Goal: Task Accomplishment & Management: Complete application form

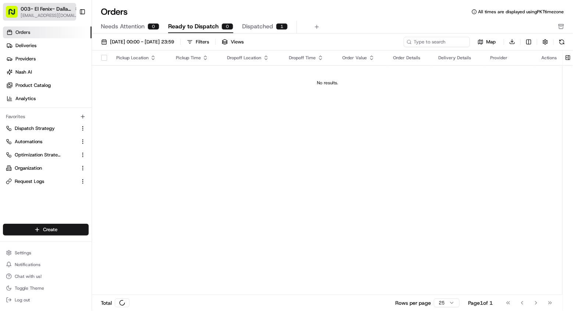
click at [49, 13] on span "[EMAIL_ADDRESS][DOMAIN_NAME]" at bounding box center [50, 16] width 59 height 6
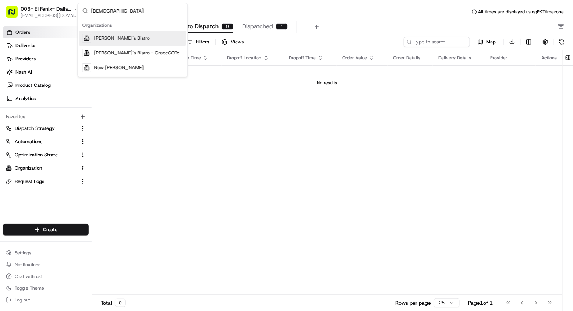
type input "[DEMOGRAPHIC_DATA]"
click at [127, 40] on div "[PERSON_NAME]'s Bistro" at bounding box center [133, 38] width 107 height 15
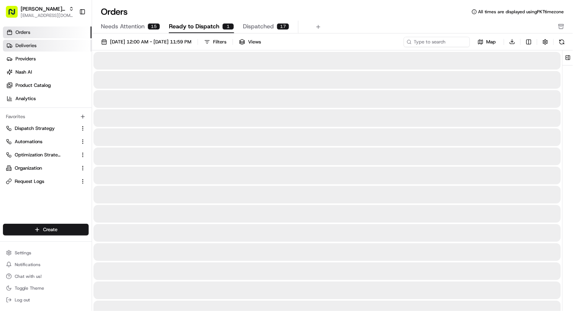
click at [59, 45] on link "Deliveries" at bounding box center [47, 46] width 89 height 12
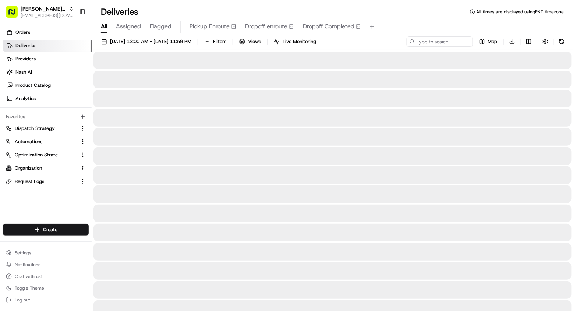
click at [59, 45] on link "Deliveries" at bounding box center [47, 46] width 89 height 12
click at [70, 233] on html "Kisha's Bistro [EMAIL_ADDRESS][DOMAIN_NAME] Toggle Sidebar Orders Deliveries Pr…" at bounding box center [286, 155] width 573 height 311
click at [126, 243] on link "Delivery" at bounding box center [133, 243] width 82 height 13
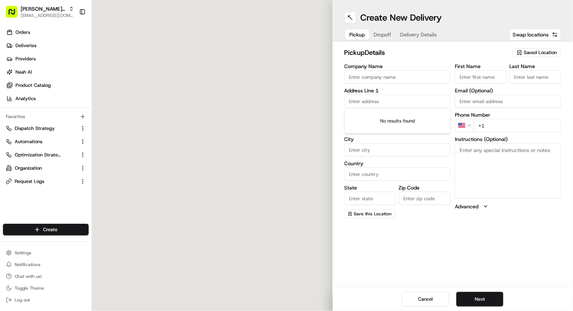
paste input "[STREET_ADDRESS],"
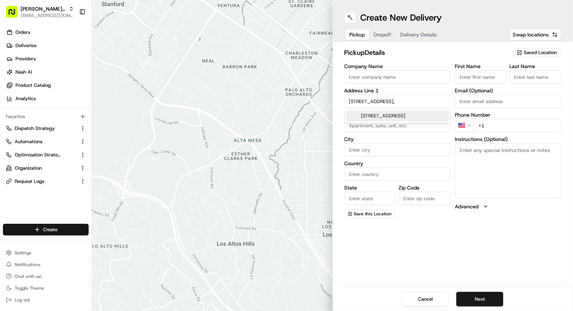
click at [391, 112] on div "[STREET_ADDRESS]" at bounding box center [397, 115] width 103 height 11
type input "[STREET_ADDRESS][PERSON_NAME]"
type input "Greater Landover"
type input "[GEOGRAPHIC_DATA]"
type input "MD"
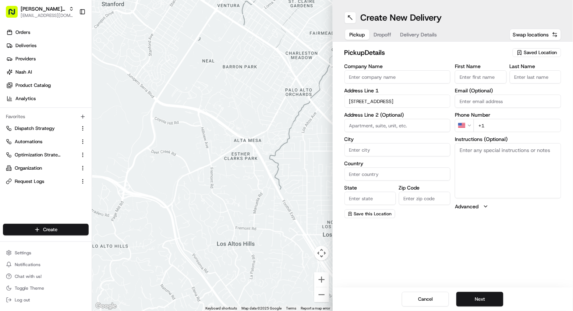
type input "20785"
type input "[STREET_ADDRESS]"
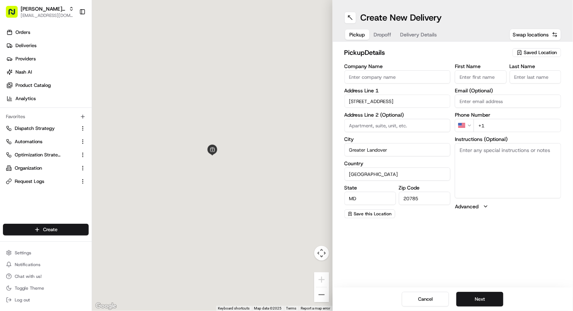
click at [388, 35] on span "Dropoff" at bounding box center [383, 34] width 18 height 7
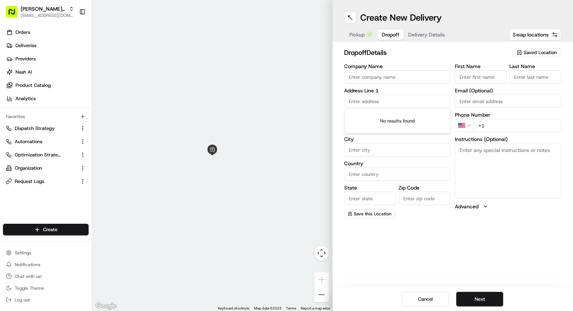
paste input "[STREET_ADDRESS]"
click at [399, 113] on div "[STREET_ADDRESS]" at bounding box center [397, 115] width 103 height 11
type input "[STREET_ADDRESS][PERSON_NAME]"
type input "Greater Landover"
type input "[GEOGRAPHIC_DATA]"
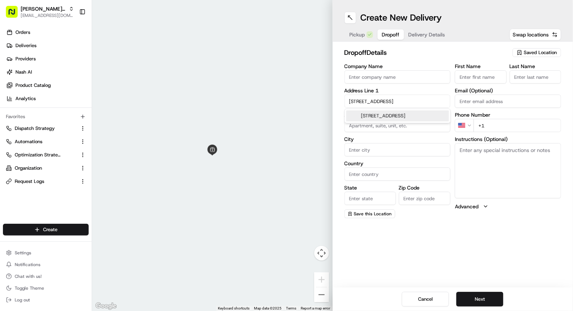
type input "MD"
type input "20785"
type input "[STREET_ADDRESS]"
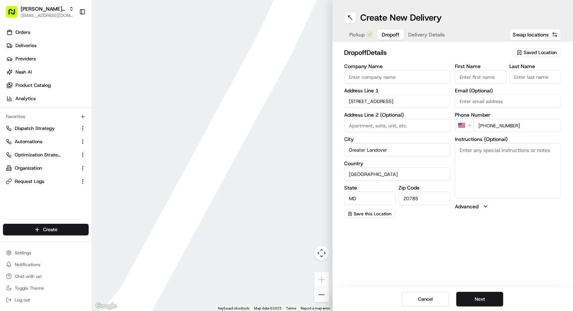
type input "[PHONE_NUMBER]"
drag, startPoint x: 487, startPoint y: 125, endPoint x: 520, endPoint y: 126, distance: 33.9
click at [520, 126] on input "[PHONE_NUMBER]" at bounding box center [518, 125] width 88 height 13
click at [350, 30] on button "Pickup" at bounding box center [357, 34] width 24 height 10
paste input "[PHONE_NUMBER]"
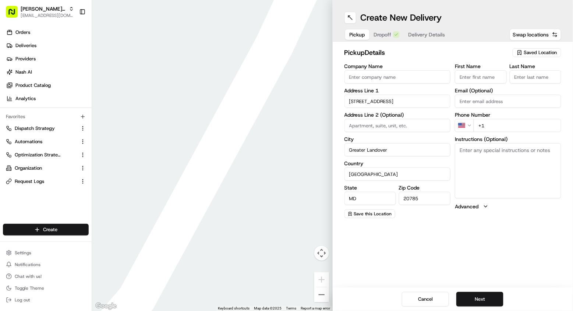
type input "[PHONE_NUMBER]"
click at [492, 175] on textarea "Instructions (Optional)" at bounding box center [508, 170] width 106 height 55
type input "Masood test"
drag, startPoint x: 389, startPoint y: 33, endPoint x: 392, endPoint y: 48, distance: 15.7
click at [389, 33] on span "Dropoff" at bounding box center [391, 34] width 18 height 7
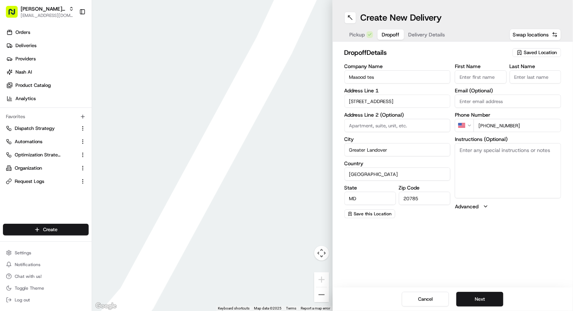
type input "Masood test"
click at [434, 36] on span "Delivery Details" at bounding box center [427, 34] width 37 height 7
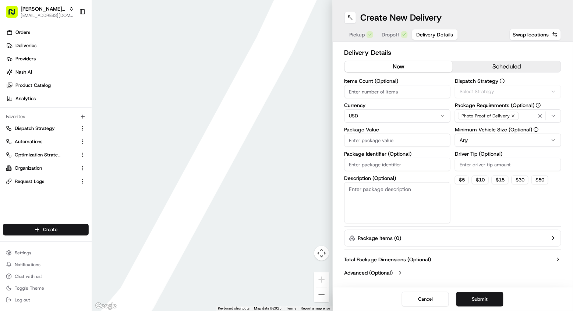
click at [397, 94] on input "Items Count (Optional)" at bounding box center [398, 91] width 106 height 13
type input "1"
click at [384, 170] on div "Items Count (Optional) 1 Currency USD Package Value Package Identifier (Optiona…" at bounding box center [398, 150] width 106 height 145
click at [384, 163] on input "Package Identifier (Optional)" at bounding box center [398, 164] width 106 height 13
type input "1"
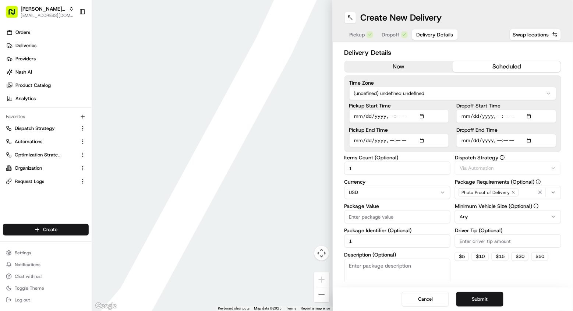
click at [511, 61] on button "scheduled" at bounding box center [507, 66] width 108 height 11
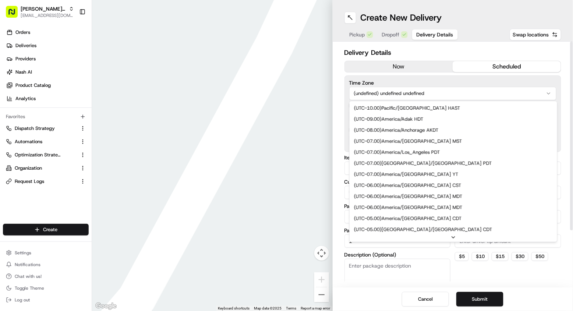
click at [409, 94] on html "Kisha's Bistro [EMAIL_ADDRESS][DOMAIN_NAME] Toggle Sidebar Orders Deliveries Pr…" at bounding box center [286, 155] width 573 height 311
click at [426, 90] on html "Kisha's Bistro [EMAIL_ADDRESS][DOMAIN_NAME] Toggle Sidebar Orders Deliveries Pr…" at bounding box center [286, 155] width 573 height 311
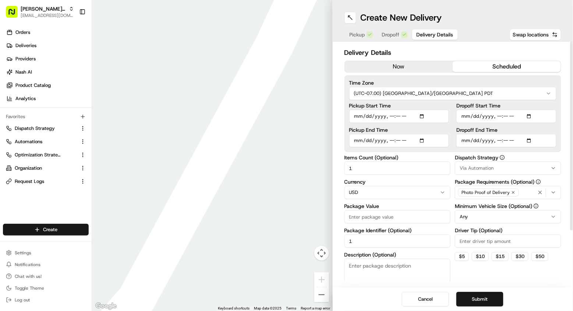
click at [395, 116] on input "Pickup Start Time" at bounding box center [399, 116] width 100 height 13
click at [397, 116] on input "Pickup Start Time" at bounding box center [399, 116] width 100 height 13
click at [391, 117] on input "Pickup Start Time" at bounding box center [399, 116] width 100 height 13
click at [391, 115] on input "Pickup Start Time" at bounding box center [399, 116] width 100 height 13
click at [392, 112] on input "Pickup Start Time" at bounding box center [399, 116] width 100 height 13
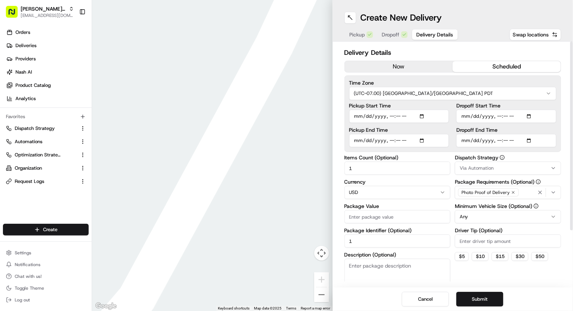
click at [401, 111] on input "Pickup Start Time" at bounding box center [399, 116] width 100 height 13
type input "[DATE]T09:30"
click at [497, 141] on input "Dropoff End Time" at bounding box center [506, 140] width 100 height 13
click at [519, 139] on input "Dropoff End Time" at bounding box center [506, 140] width 100 height 13
click at [469, 304] on button "Submit" at bounding box center [479, 299] width 47 height 15
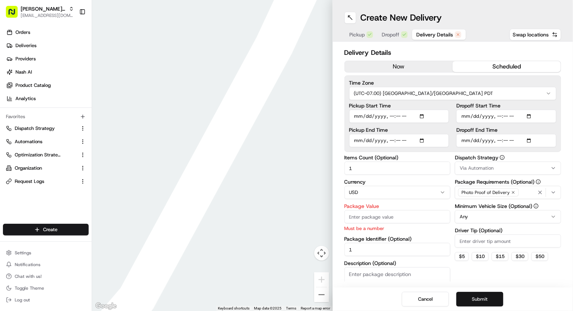
click at [469, 304] on button "Submit" at bounding box center [479, 299] width 47 height 15
click at [392, 216] on input "Package Value" at bounding box center [398, 216] width 106 height 13
type input "1"
click at [494, 296] on button "Submit" at bounding box center [479, 299] width 47 height 15
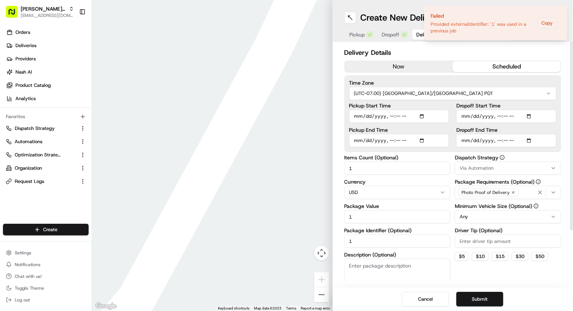
click at [381, 219] on input "1" at bounding box center [398, 216] width 106 height 13
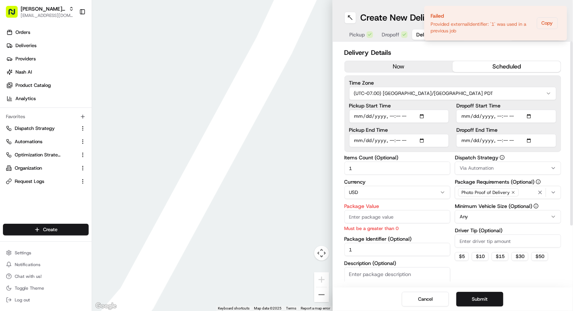
drag, startPoint x: 385, startPoint y: 215, endPoint x: 353, endPoint y: 215, distance: 31.7
click at [353, 215] on input "Package Value" at bounding box center [398, 216] width 106 height 13
type input "1"
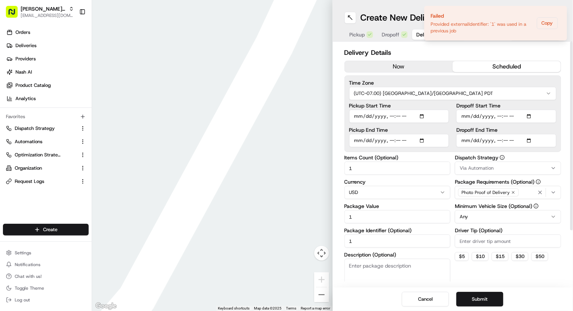
click at [357, 237] on input "1" at bounding box center [398, 240] width 106 height 13
type input "1ugfuf"
click at [463, 299] on button "Submit" at bounding box center [479, 299] width 47 height 15
click at [561, 10] on icon "Notifications (F8)" at bounding box center [561, 12] width 6 height 6
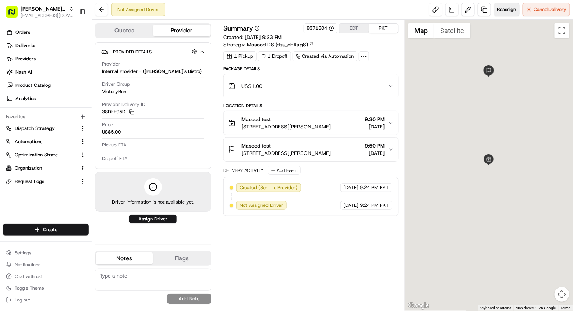
click at [497, 11] on span "Reassign" at bounding box center [506, 9] width 19 height 7
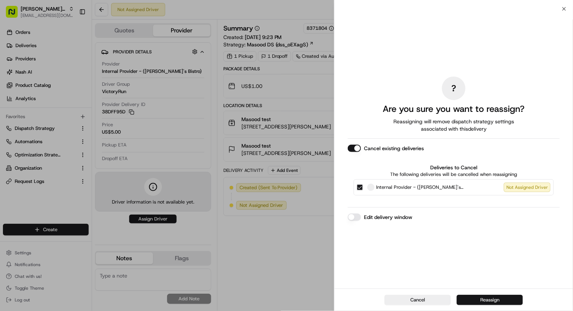
click at [472, 303] on button "Reassign" at bounding box center [490, 300] width 66 height 10
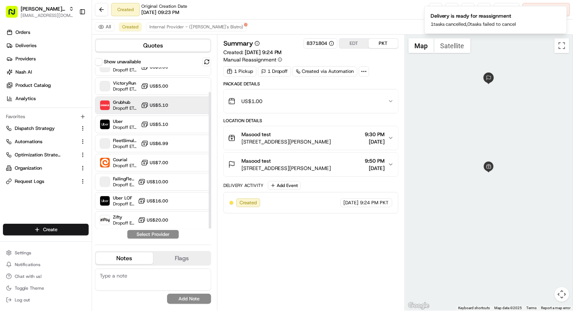
scroll to position [28, 0]
click at [101, 63] on button "Show unavailable" at bounding box center [98, 61] width 7 height 7
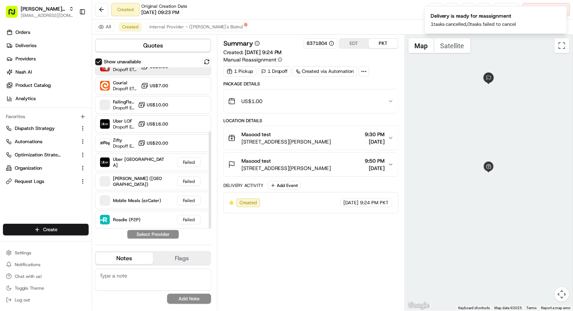
scroll to position [105, 0]
click at [563, 11] on icon "Notifications (F8)" at bounding box center [561, 12] width 6 height 6
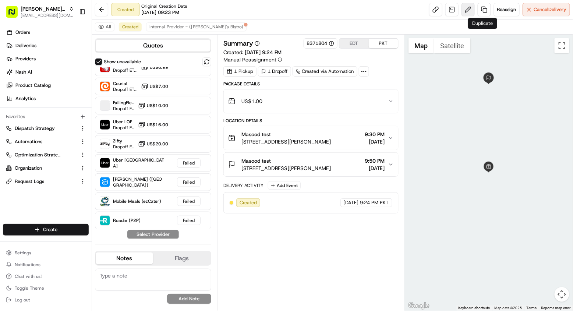
click at [472, 11] on button at bounding box center [468, 9] width 13 height 13
click at [500, 7] on span "Reassign" at bounding box center [506, 9] width 19 height 7
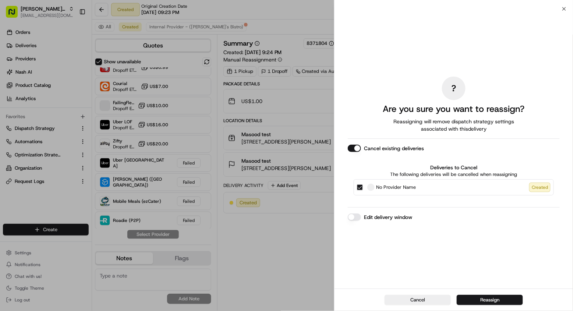
click at [355, 215] on button "Edit delivery window" at bounding box center [354, 216] width 13 height 7
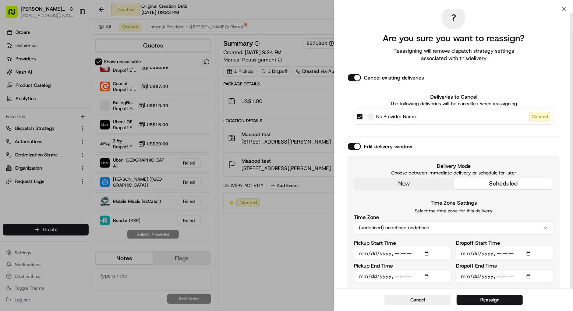
scroll to position [4, 0]
click at [498, 273] on input "Dropoff End Time" at bounding box center [505, 276] width 98 height 13
click at [507, 276] on input "Dropoff End Time" at bounding box center [505, 276] width 98 height 13
click at [517, 264] on div "Dropoff End Time Cannot be in the past" at bounding box center [505, 278] width 98 height 28
click at [465, 271] on input "Dropoff End Time" at bounding box center [505, 276] width 98 height 13
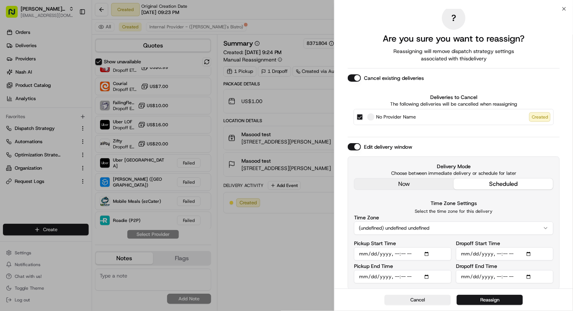
type input "[DATE]T00:50"
click at [488, 266] on label "Dropoff End Time" at bounding box center [476, 266] width 41 height 5
click at [488, 270] on input "Dropoff End Time" at bounding box center [505, 276] width 98 height 13
click at [553, 286] on div "Delivery Mode Choose between immediate delivery or schedule for later now sched…" at bounding box center [454, 222] width 212 height 133
click at [509, 301] on button "Reassign" at bounding box center [490, 300] width 66 height 10
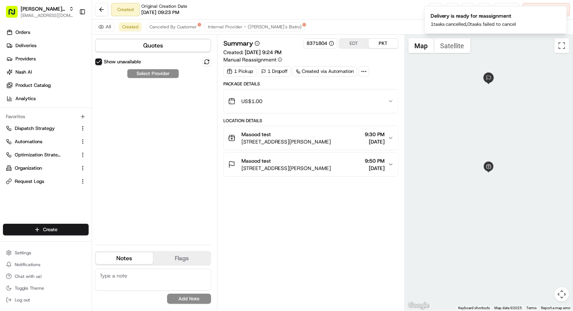
scroll to position [0, 0]
click at [99, 62] on button "Show unavailable" at bounding box center [98, 61] width 7 height 7
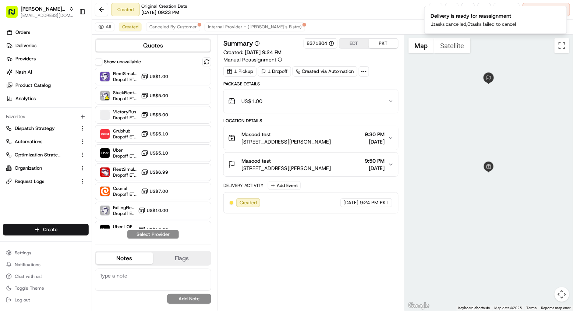
click at [98, 63] on button "Show unavailable" at bounding box center [98, 61] width 7 height 7
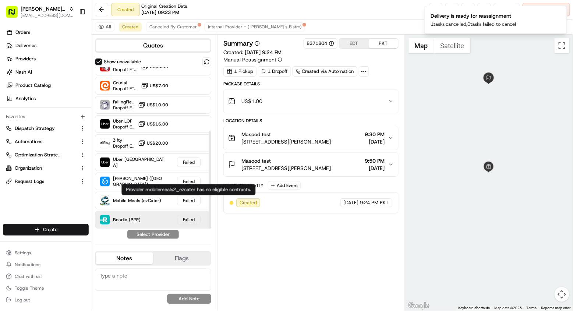
scroll to position [105, 0]
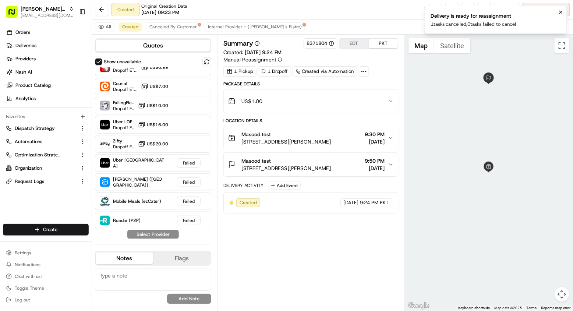
click at [559, 11] on icon "Notifications (F8)" at bounding box center [561, 12] width 6 height 6
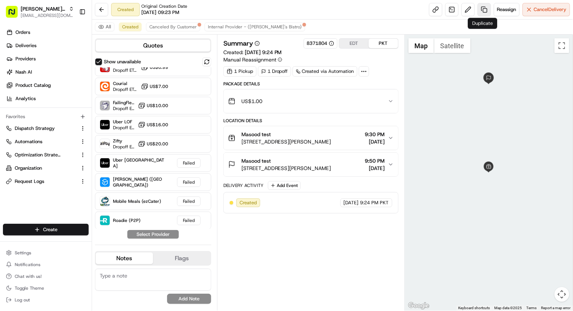
click at [482, 11] on link at bounding box center [484, 9] width 13 height 13
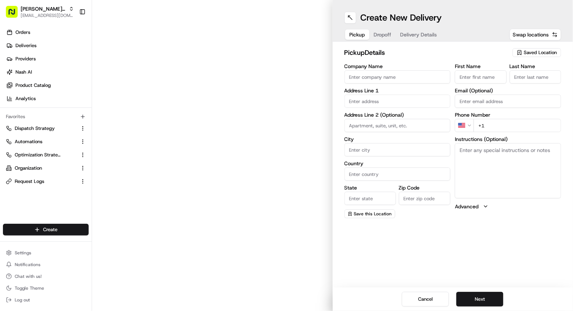
type input "Masood test"
type input "[STREET_ADDRESS]"
type input "Greater Landover"
type input "US"
type input "MD"
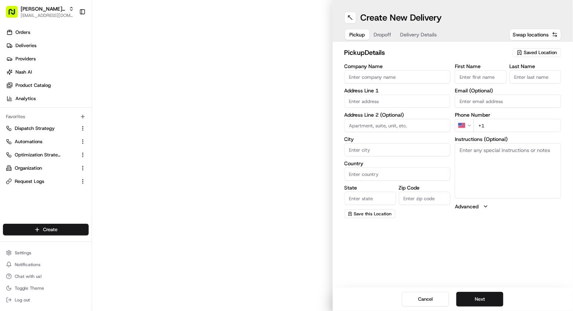
type input "20785"
type input "[PHONE_NUMBER]"
type textarea "N/A"
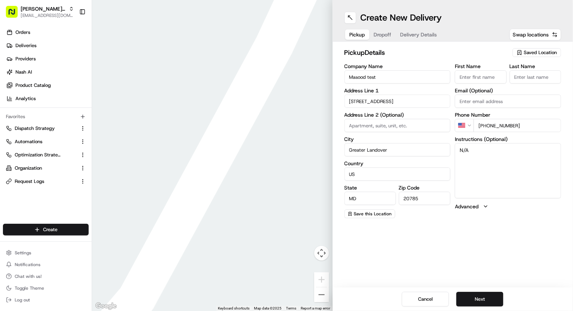
click at [387, 30] on button "Dropoff" at bounding box center [383, 34] width 27 height 10
drag, startPoint x: 396, startPoint y: 99, endPoint x: 265, endPoint y: 99, distance: 130.3
paste input "[STREET_ADDRESS][US_STATE]"
click at [395, 107] on input "[STREET_ADDRESS][US_STATE]" at bounding box center [398, 101] width 106 height 13
click at [398, 120] on div "[STREET_ADDRESS][US_STATE]" at bounding box center [397, 115] width 103 height 11
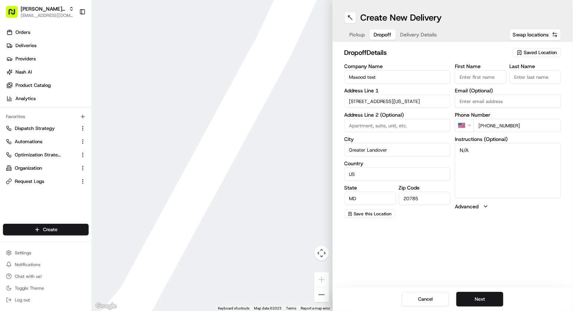
type input "[STREET_ADDRESS][US_STATE]"
type input "200"
type input "[US_STATE]"
type input "[GEOGRAPHIC_DATA]"
type input "DC"
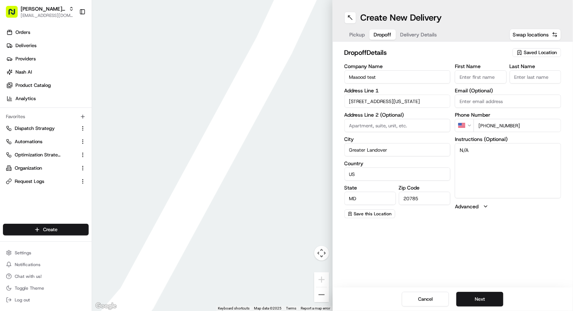
type input "20036"
type input "[STREET_ADDRESS]"
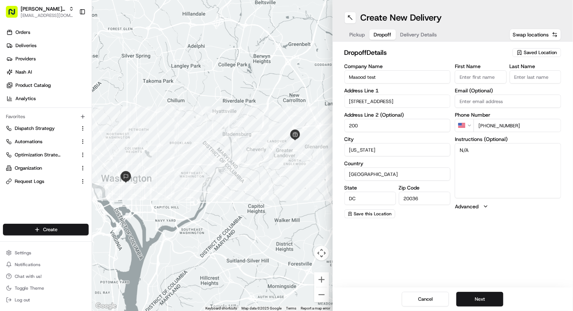
click at [429, 31] on span "Delivery Details" at bounding box center [418, 34] width 37 height 7
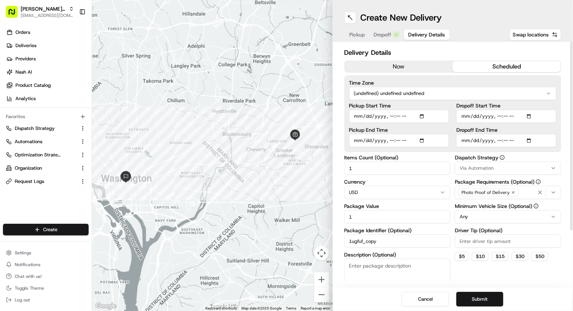
click at [497, 141] on input "Dropoff End Time" at bounding box center [506, 140] width 100 height 13
click at [465, 140] on input "Dropoff End Time" at bounding box center [506, 140] width 100 height 13
type input "[DATE]T00:50"
click at [495, 299] on button "Submit" at bounding box center [479, 299] width 47 height 15
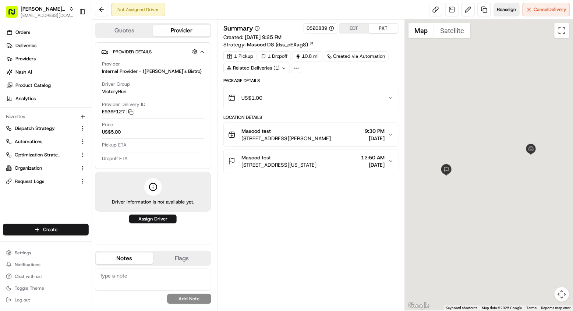
click at [512, 11] on span "Reassign" at bounding box center [506, 9] width 19 height 7
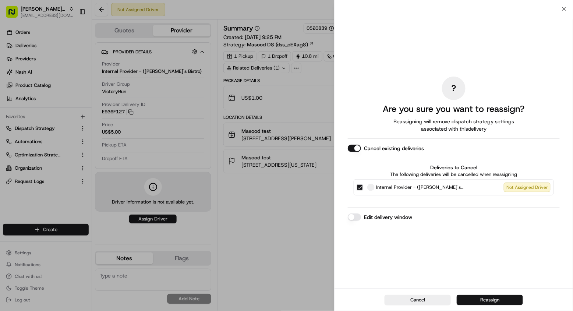
click at [494, 305] on button "Reassign" at bounding box center [490, 300] width 66 height 10
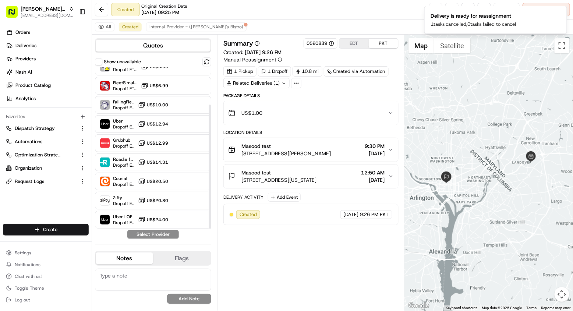
scroll to position [48, 0]
click at [39, 16] on span "[EMAIL_ADDRESS][DOMAIN_NAME]" at bounding box center [47, 16] width 53 height 6
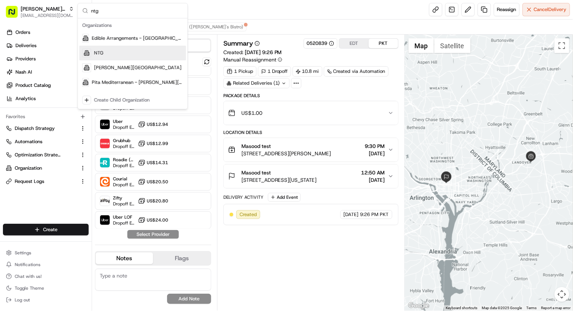
type input "ntg"
click at [130, 52] on div "NTG" at bounding box center [133, 53] width 107 height 15
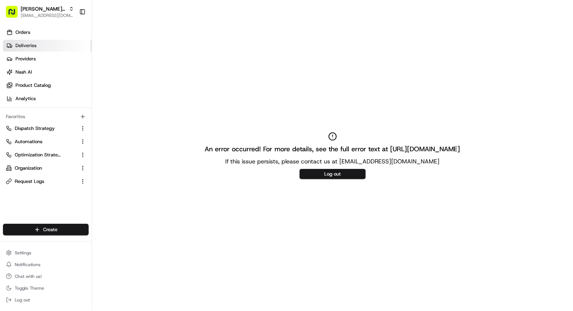
click at [45, 48] on link "Deliveries" at bounding box center [47, 46] width 89 height 12
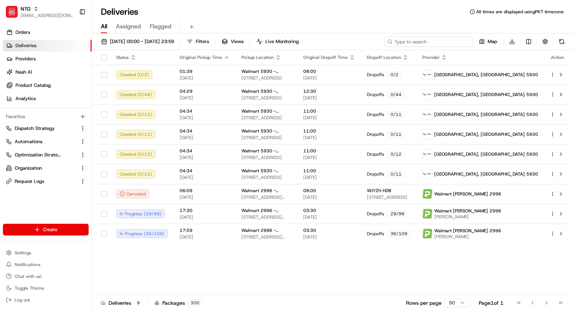
click at [437, 41] on input at bounding box center [429, 41] width 88 height 10
paste input "rte_PP3vux3HCkYReHpgs47hUK"
type input "rte_PP3vux3HCkYReHpgs47hUK"
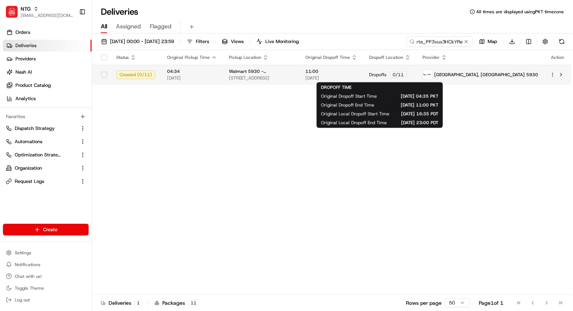
click at [357, 73] on span "11:00" at bounding box center [332, 71] width 52 height 6
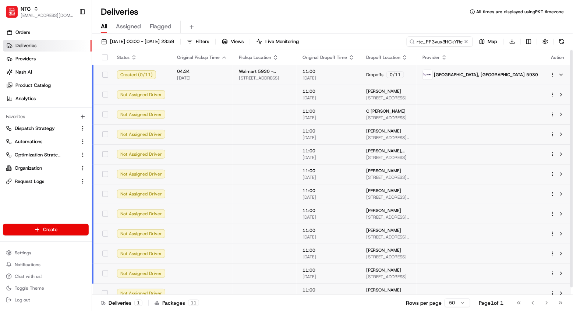
click at [539, 45] on div "rte_PP3vux3HCkYReHpgs47hUK Map Download" at bounding box center [487, 41] width 160 height 10
click at [543, 44] on button "button" at bounding box center [545, 41] width 10 height 10
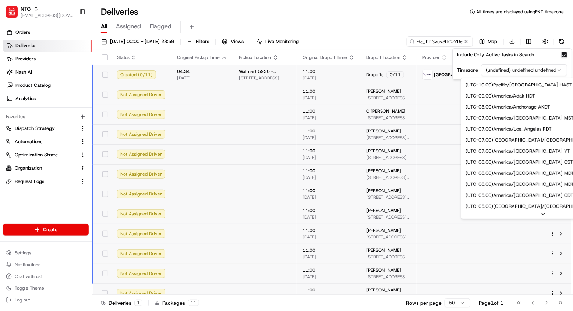
click at [536, 67] on html "NTG [EMAIL_ADDRESS][DOMAIN_NAME] Toggle Sidebar Orders Deliveries Providers [PE…" at bounding box center [286, 155] width 573 height 311
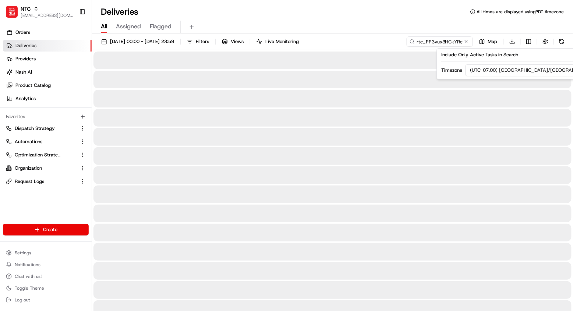
click at [388, 23] on div "All Assigned Flagged" at bounding box center [332, 27] width 481 height 13
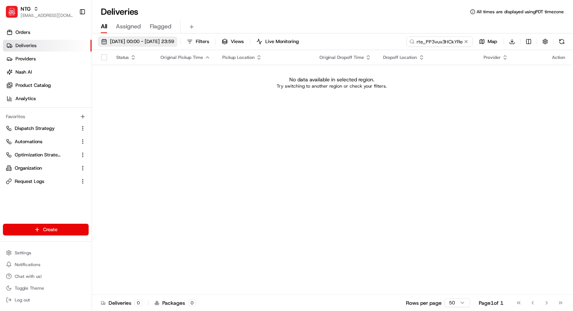
click at [174, 45] on span "[DATE] 00:00 - [DATE] 23:59" at bounding box center [142, 41] width 64 height 7
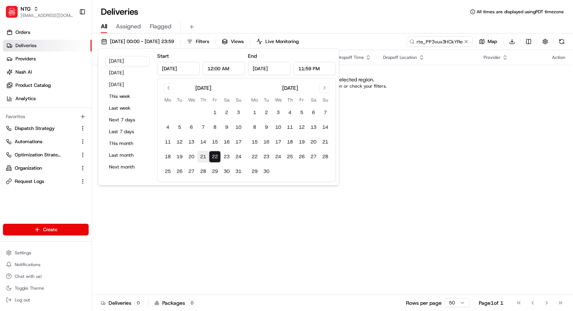
click at [201, 156] on button "21" at bounding box center [203, 157] width 12 height 12
type input "[DATE]"
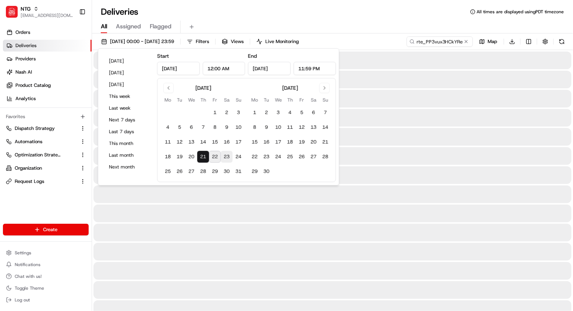
click at [229, 158] on button "23" at bounding box center [227, 157] width 12 height 12
type input "[DATE]"
click at [382, 26] on div "All Assigned Flagged" at bounding box center [332, 27] width 481 height 13
